Goal: Task Accomplishment & Management: Use online tool/utility

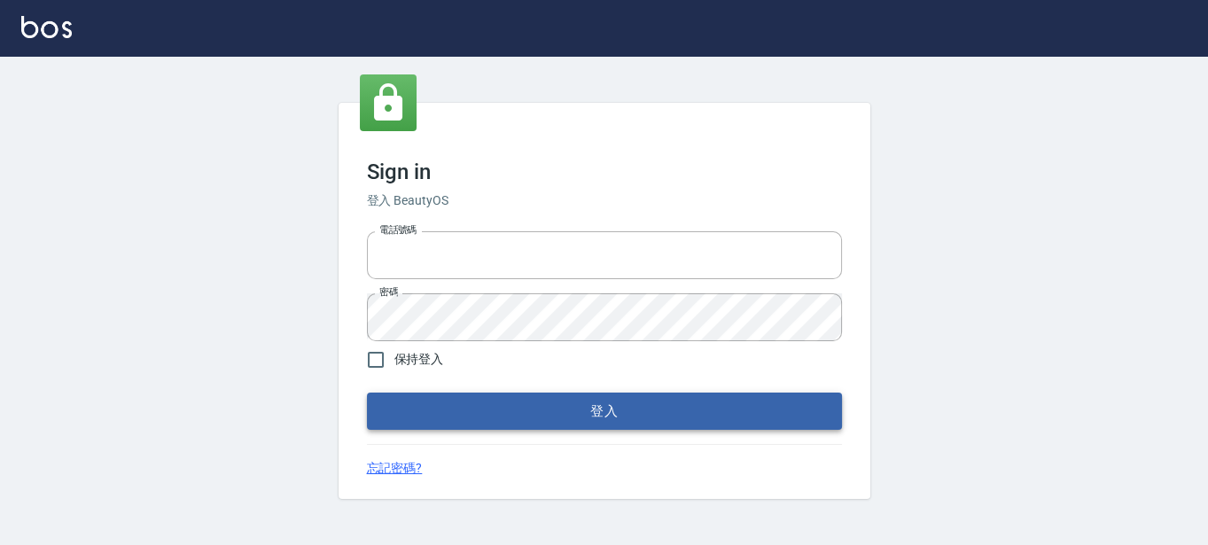
type input "0289832082"
click at [398, 401] on button "登入" at bounding box center [604, 411] width 475 height 37
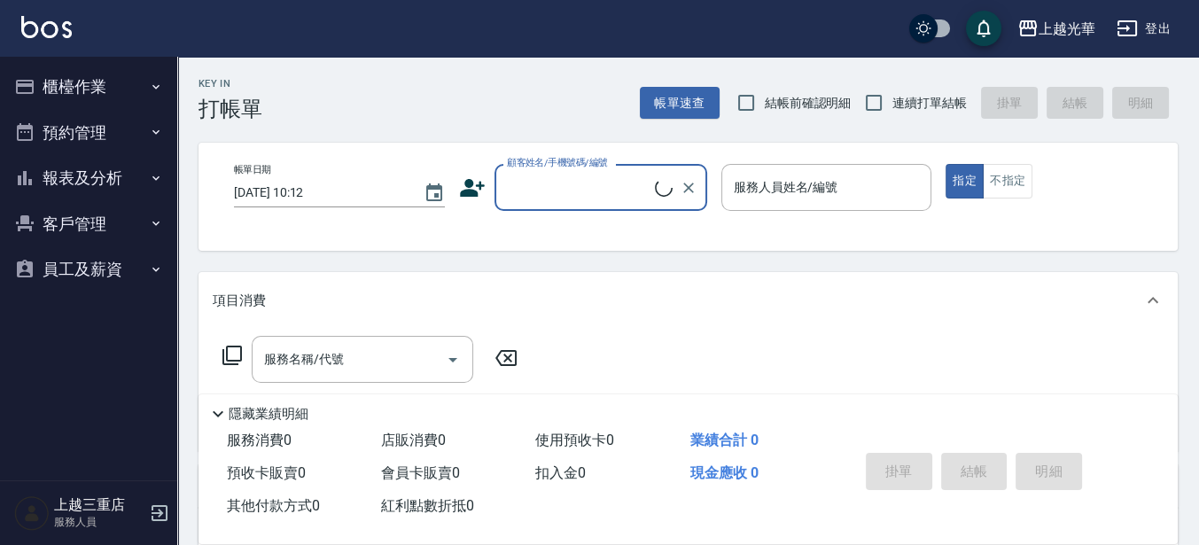
click at [58, 94] on button "櫃檯作業" at bounding box center [88, 87] width 163 height 46
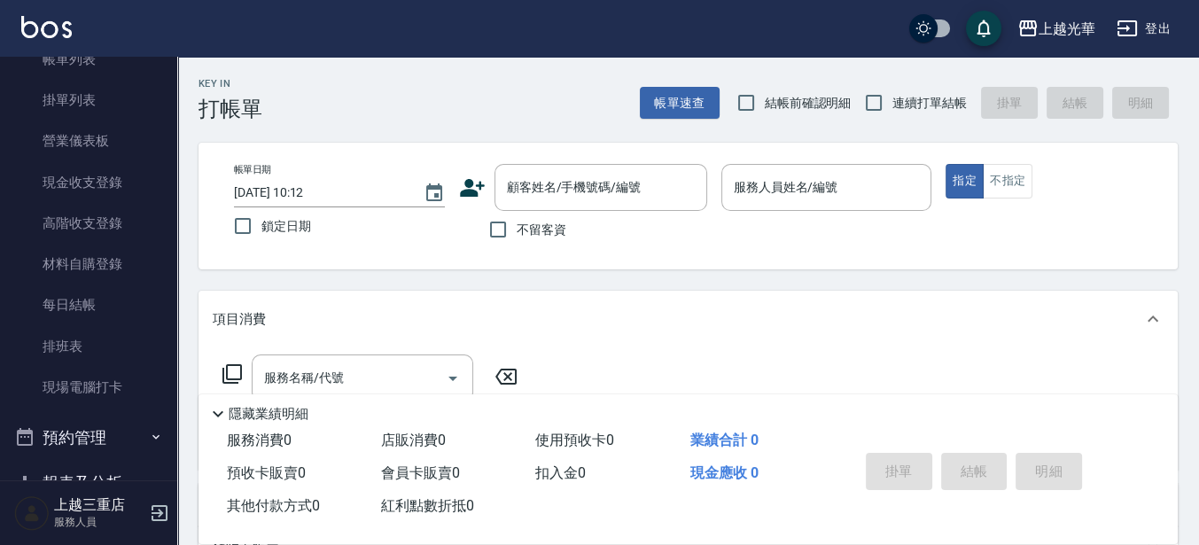
scroll to position [256, 0]
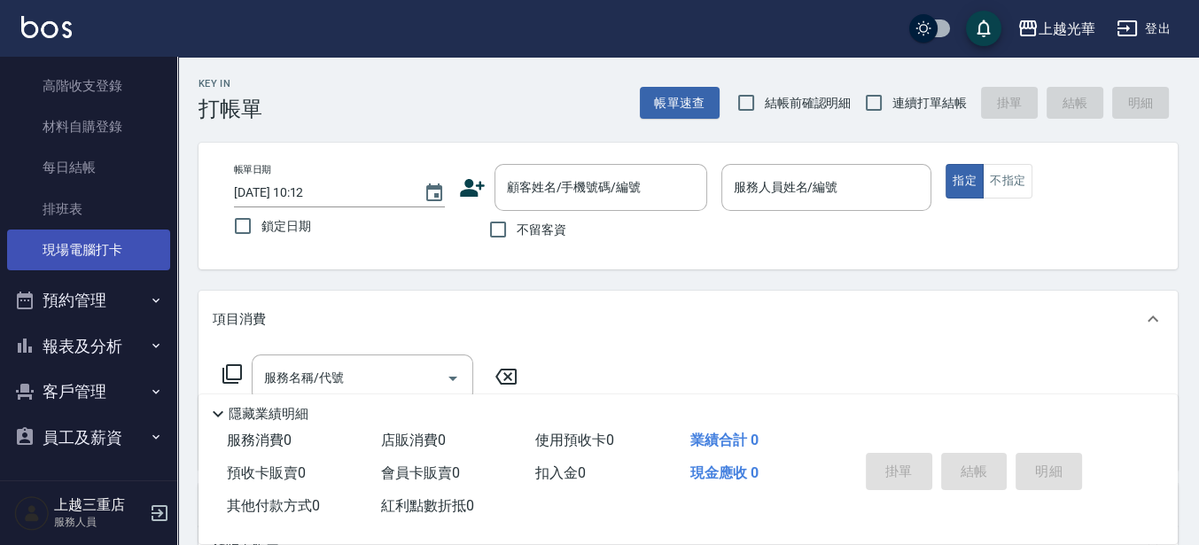
click at [113, 254] on link "現場電腦打卡" at bounding box center [88, 249] width 163 height 41
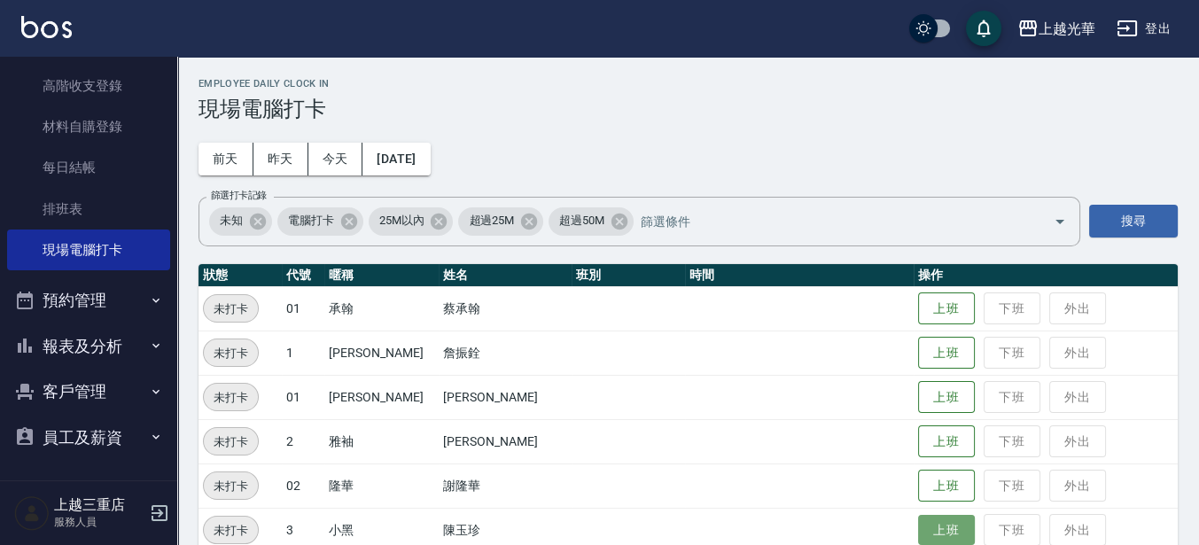
click at [937, 517] on button "上班" at bounding box center [946, 530] width 57 height 31
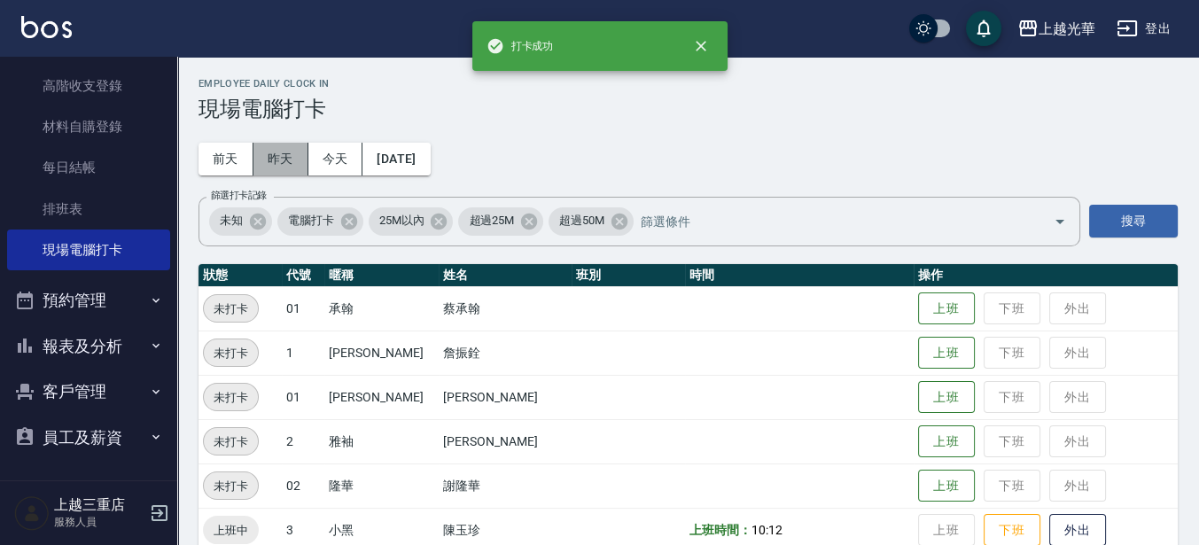
click at [278, 158] on button "昨天" at bounding box center [280, 159] width 55 height 33
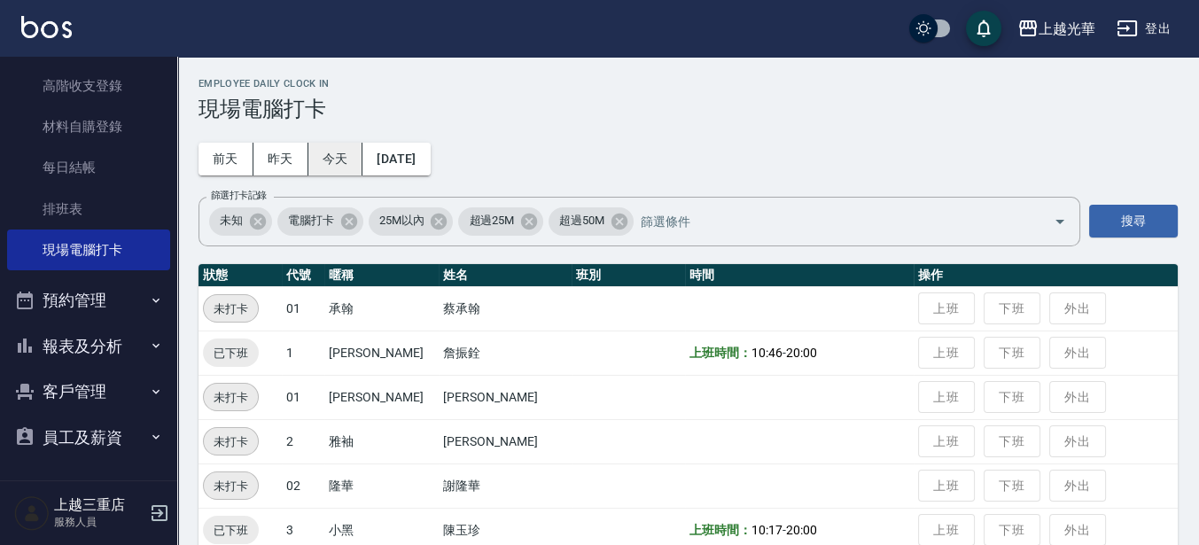
click at [347, 153] on button "今天" at bounding box center [335, 159] width 55 height 33
